Goal: Find specific page/section: Find specific page/section

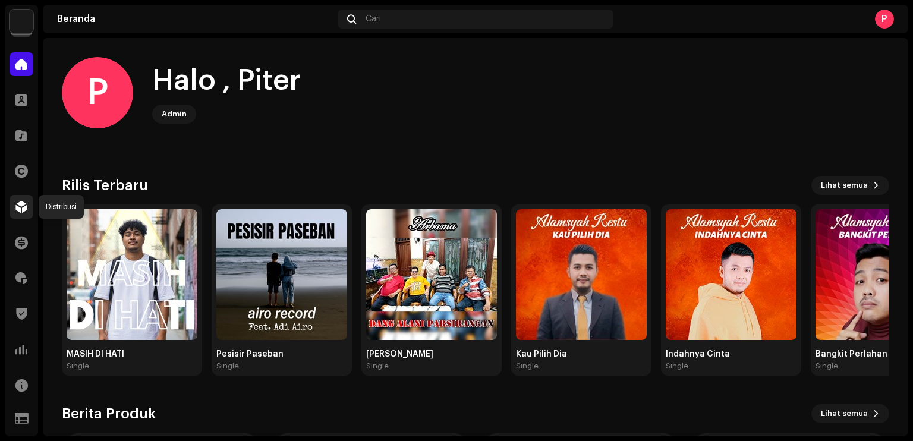
click at [24, 213] on div at bounding box center [22, 207] width 24 height 24
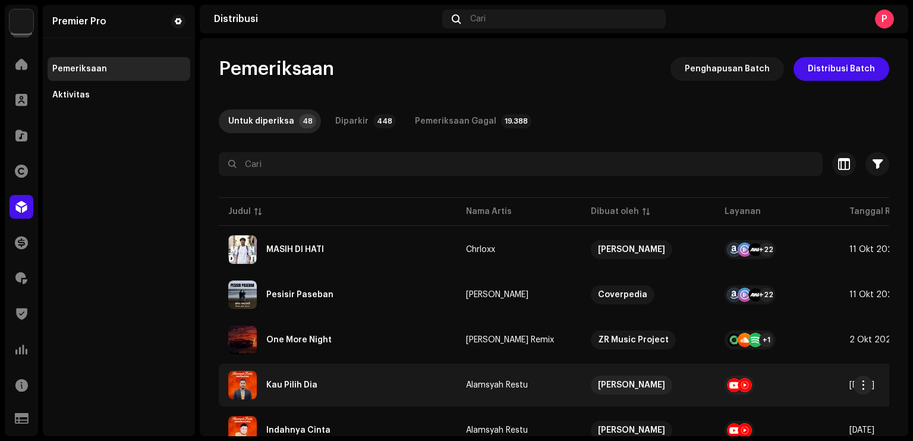
scroll to position [357, 0]
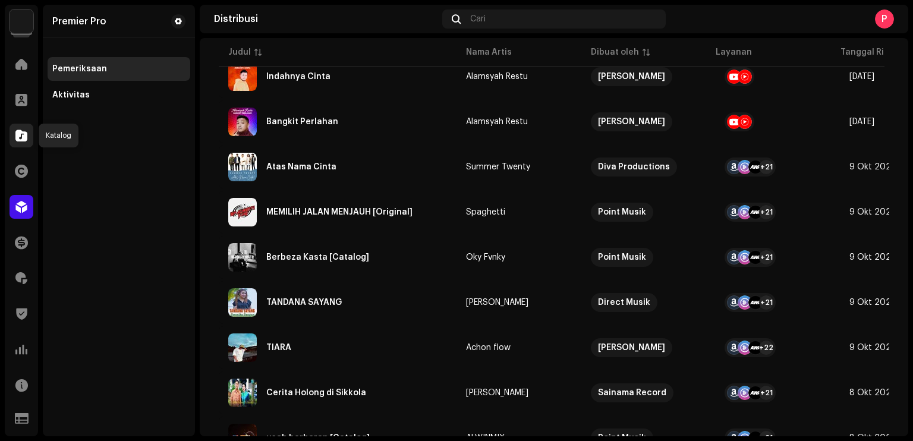
click at [23, 135] on span at bounding box center [21, 136] width 12 height 10
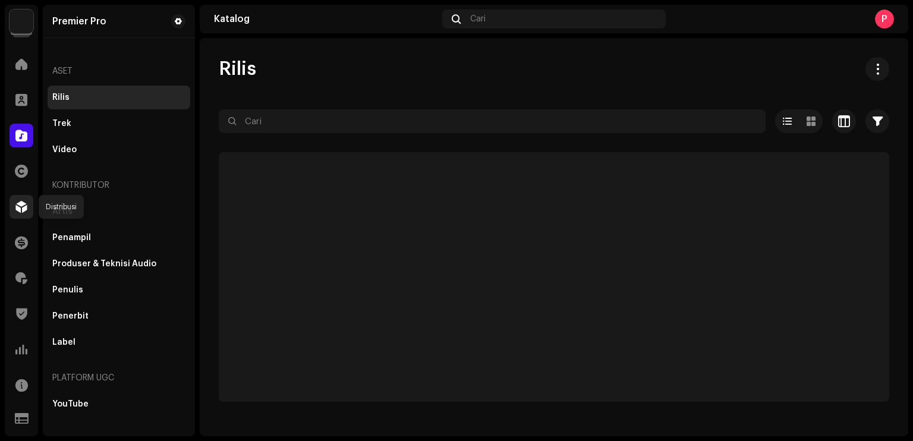
click at [19, 202] on span at bounding box center [21, 207] width 12 height 10
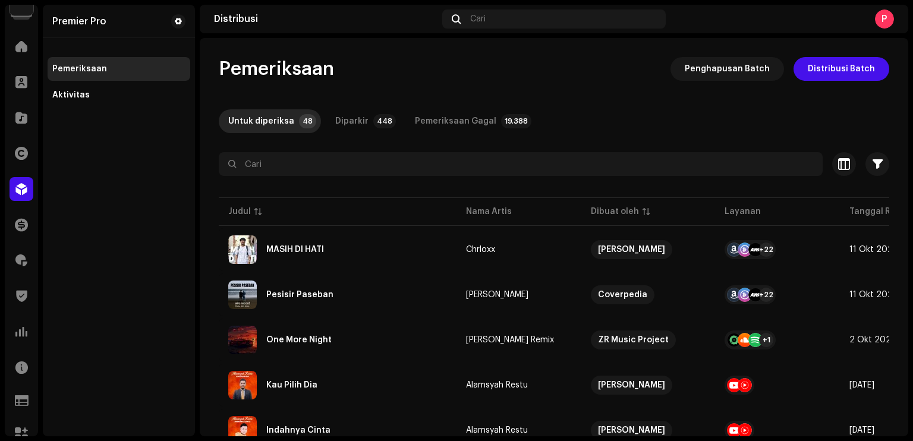
scroll to position [32, 0]
